Goal: Check status: Check status

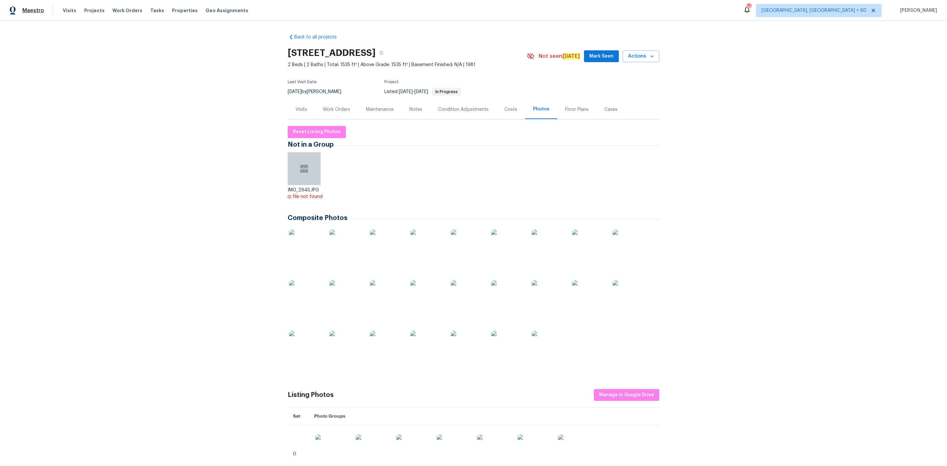
click at [35, 9] on span "Maestro" at bounding box center [33, 10] width 22 height 7
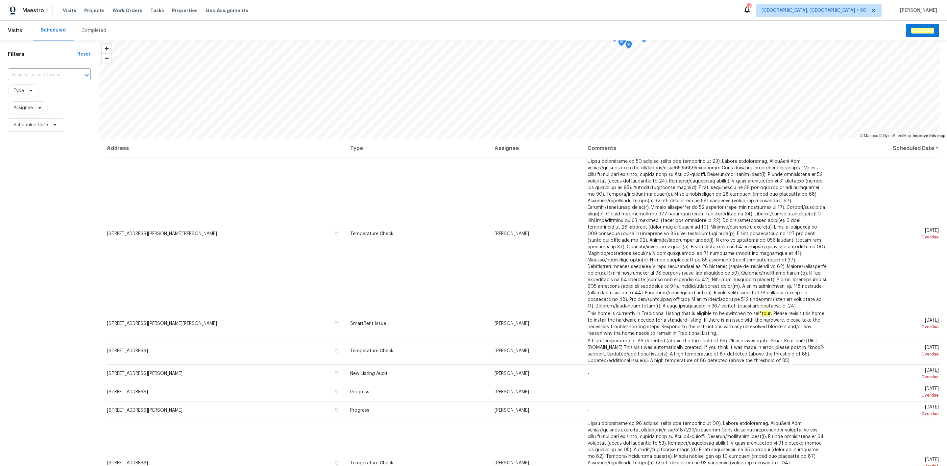
click at [86, 22] on div "Completed" at bounding box center [94, 31] width 40 height 20
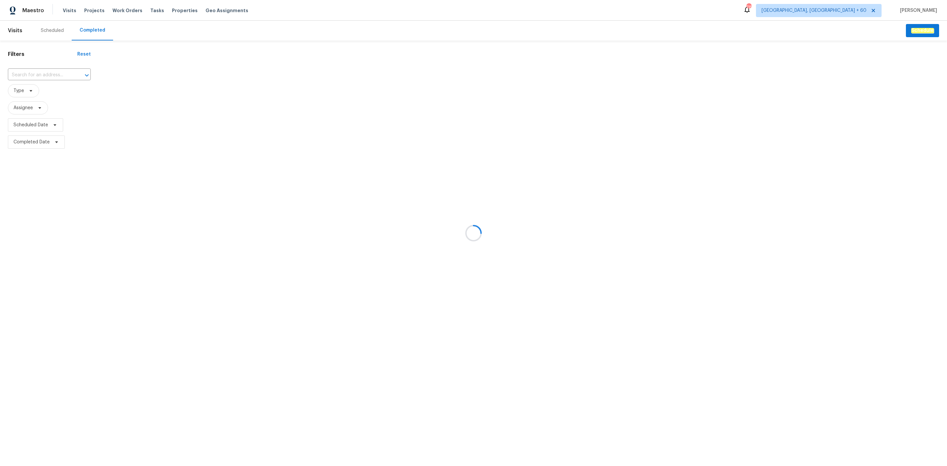
click at [70, 76] on div at bounding box center [473, 233] width 947 height 466
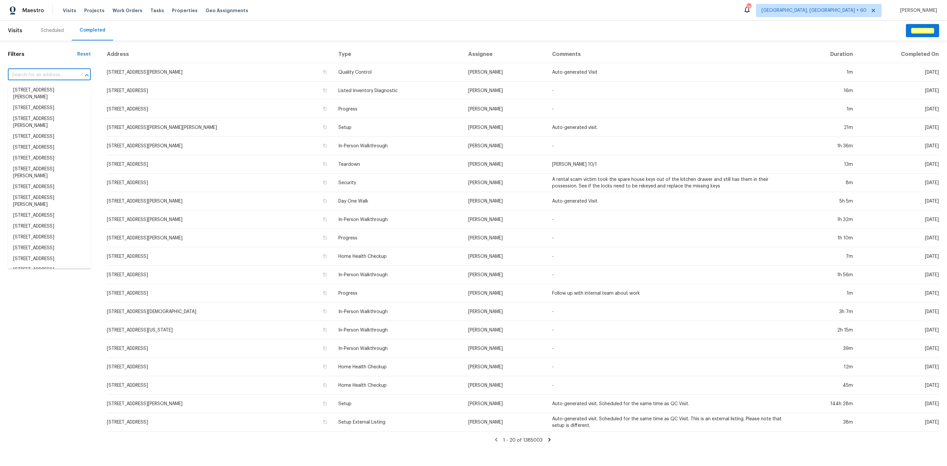
click at [39, 74] on input "text" at bounding box center [40, 75] width 64 height 10
paste input "3049 Summerfield Manor Dr, Saint Louis, MO 63129"
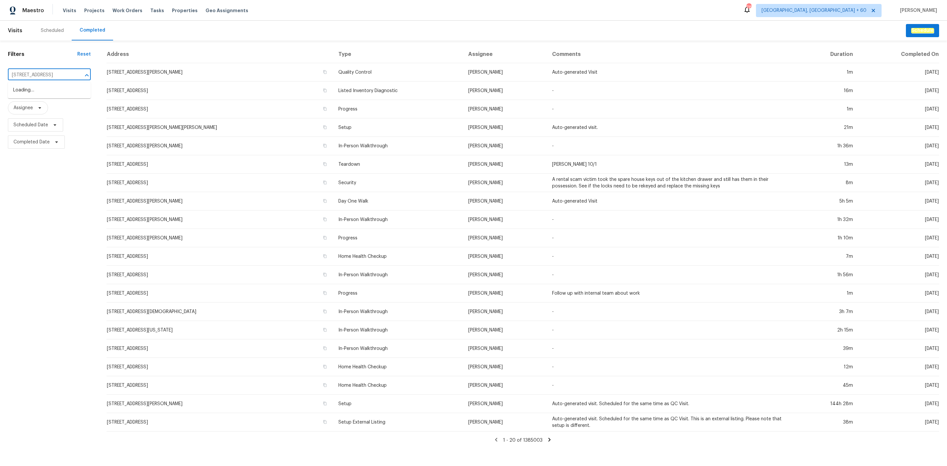
scroll to position [0, 50]
type input "3049 Summerfield Manor Dr, Saint Louis, MO 63129"
click at [51, 95] on li "3049 Summerfield Manor Dr, Saint Louis, MO 63129" at bounding box center [49, 90] width 83 height 11
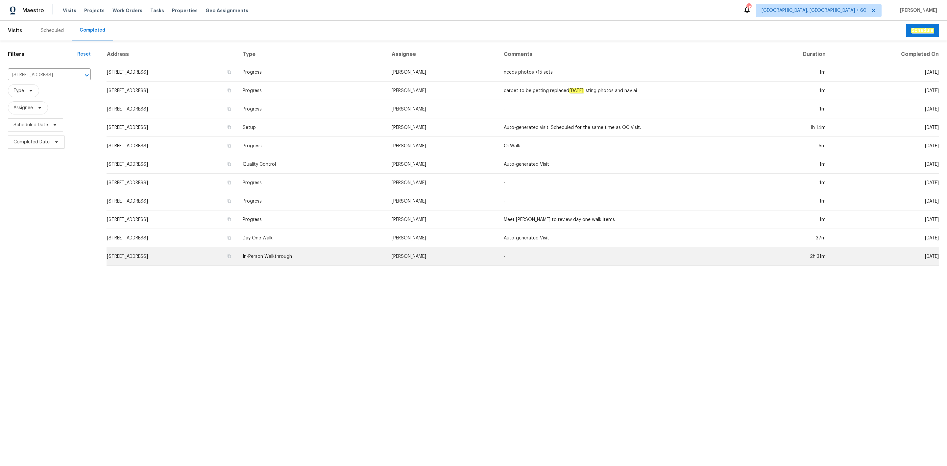
click at [341, 256] on td "In-Person Walkthrough" at bounding box center [311, 256] width 149 height 18
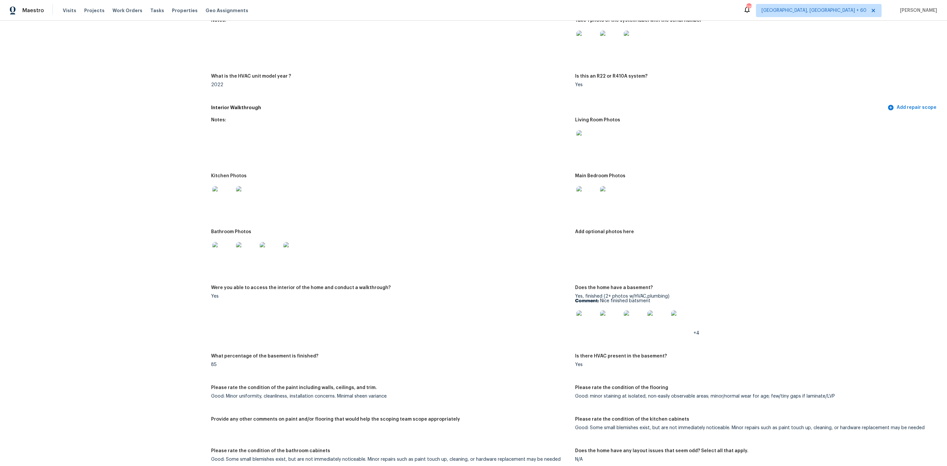
scroll to position [592, 0]
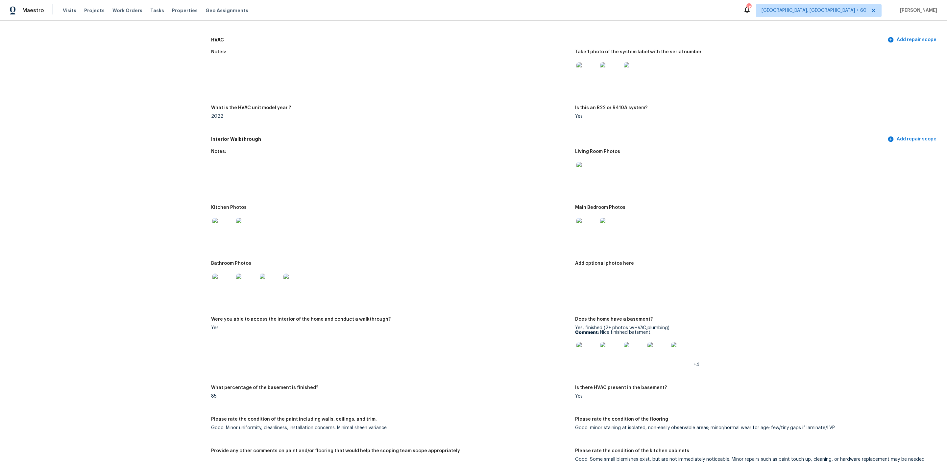
click at [585, 163] on img at bounding box center [587, 172] width 21 height 21
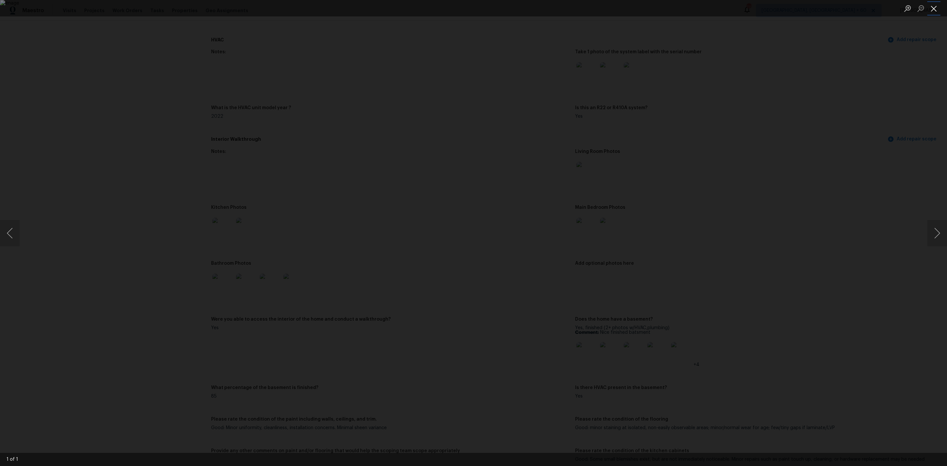
click at [933, 5] on button "Close lightbox" at bounding box center [934, 9] width 13 height 12
